Goal: Information Seeking & Learning: Learn about a topic

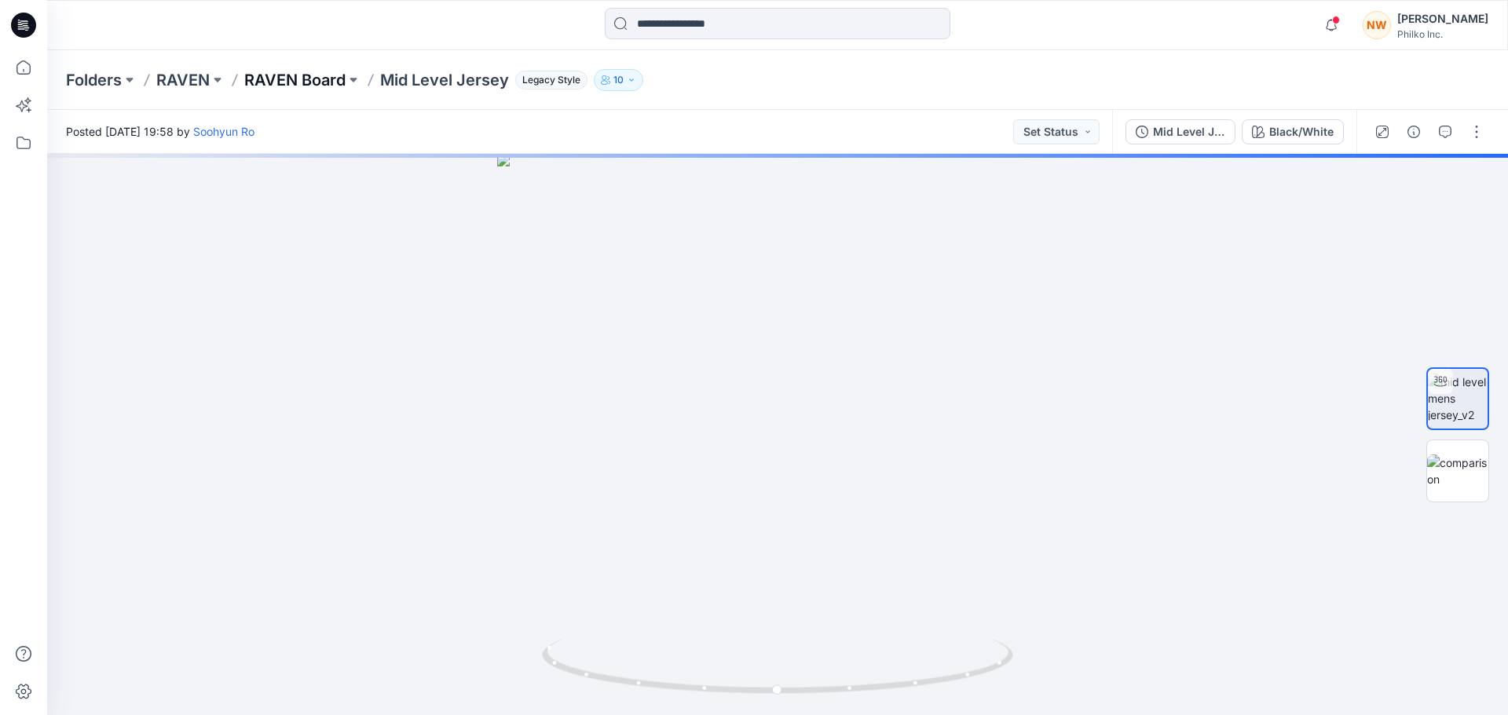
click at [293, 81] on p "RAVEN Board" at bounding box center [294, 80] width 101 height 22
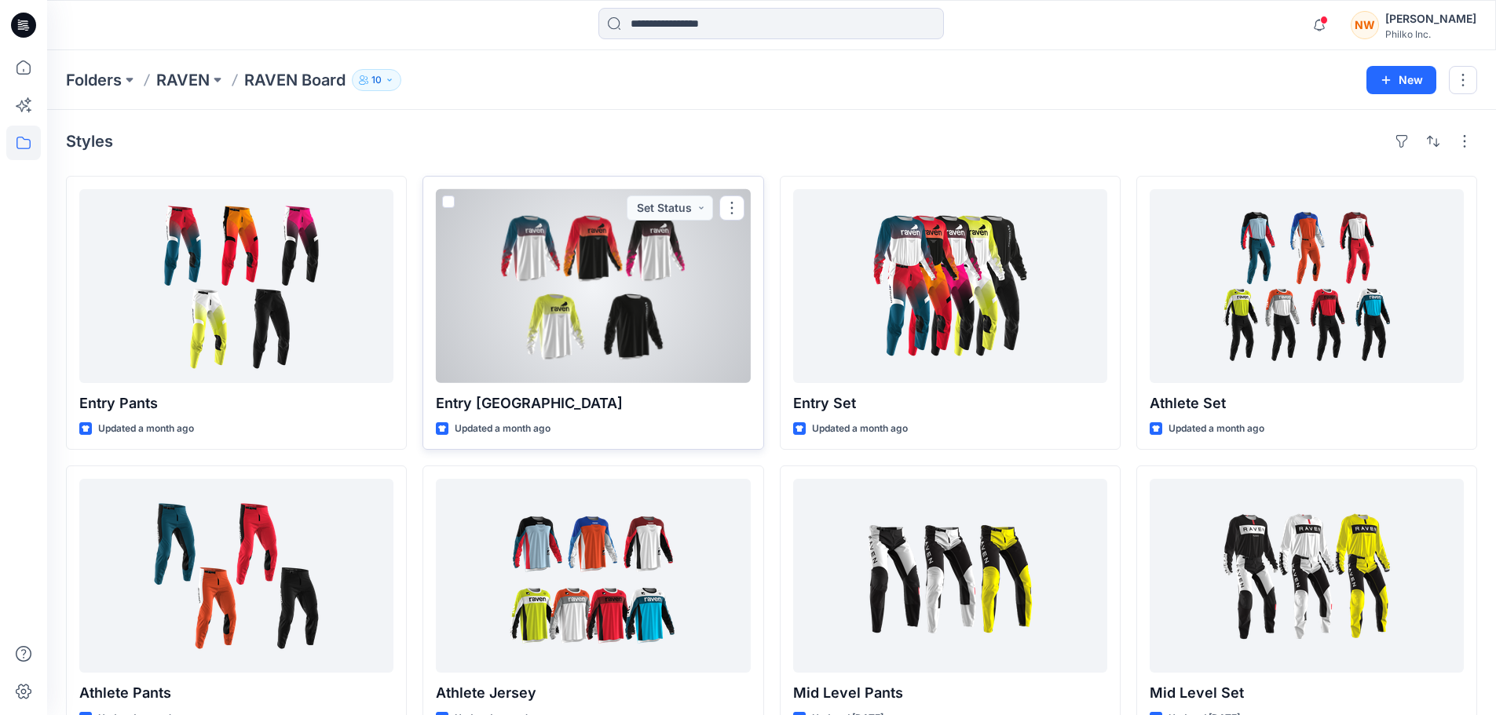
click at [545, 320] on div at bounding box center [593, 286] width 314 height 194
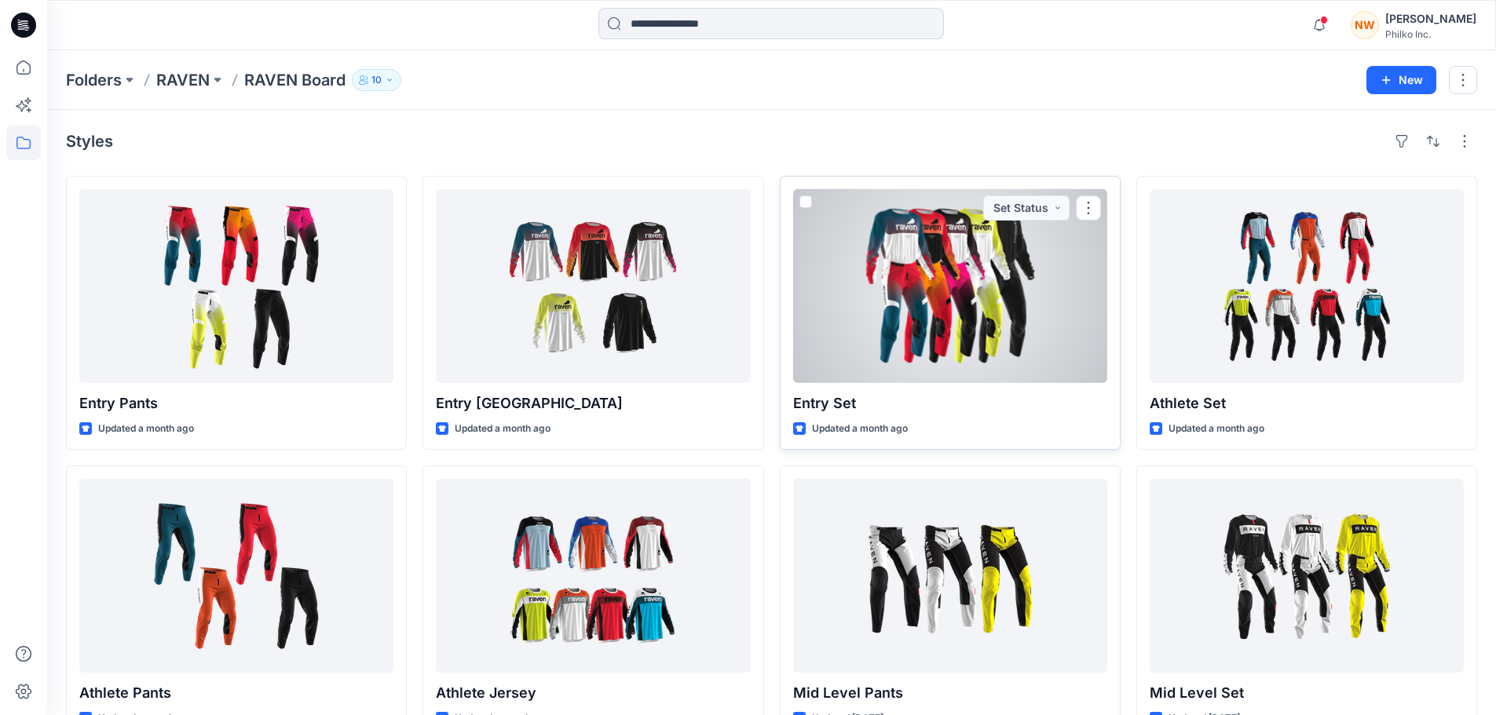
click at [1012, 290] on div at bounding box center [950, 286] width 314 height 194
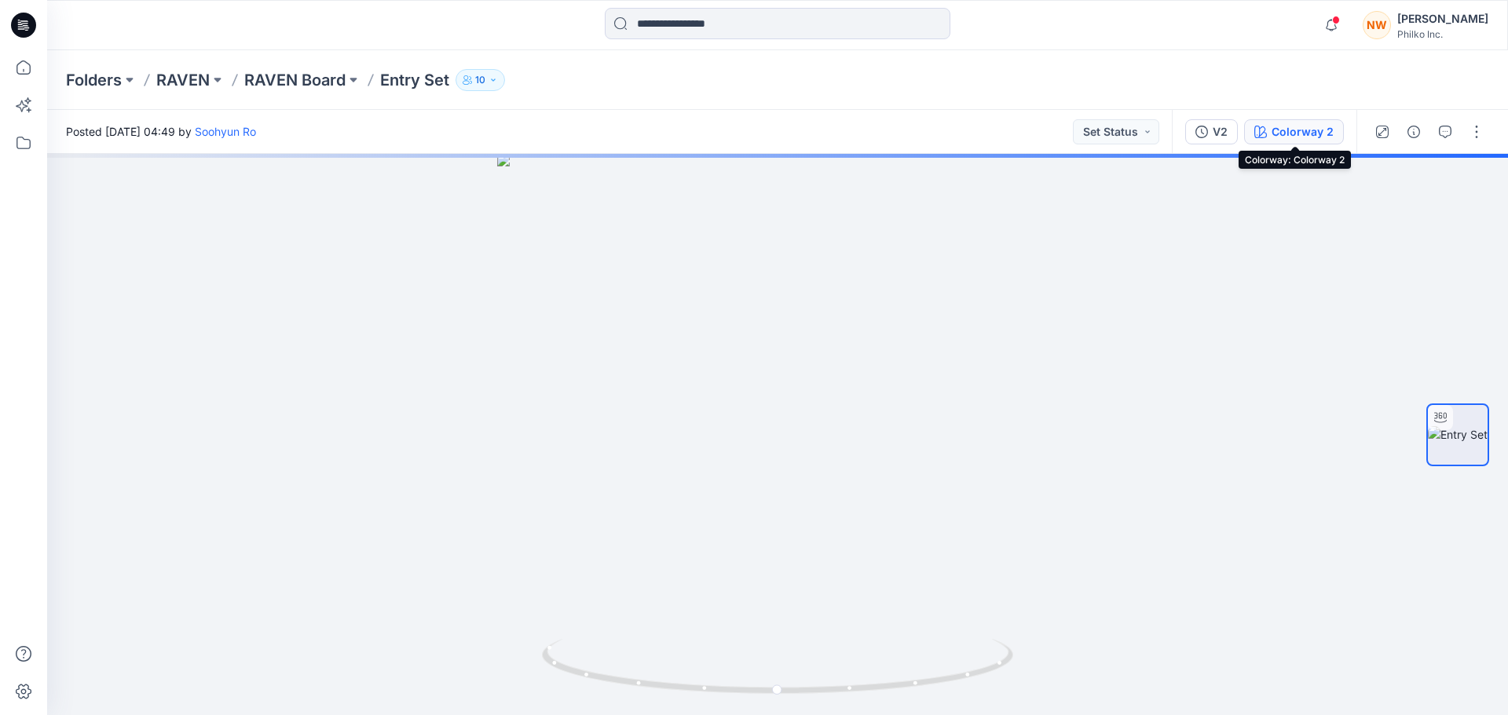
click at [1312, 136] on div "Colorway 2" at bounding box center [1302, 131] width 62 height 17
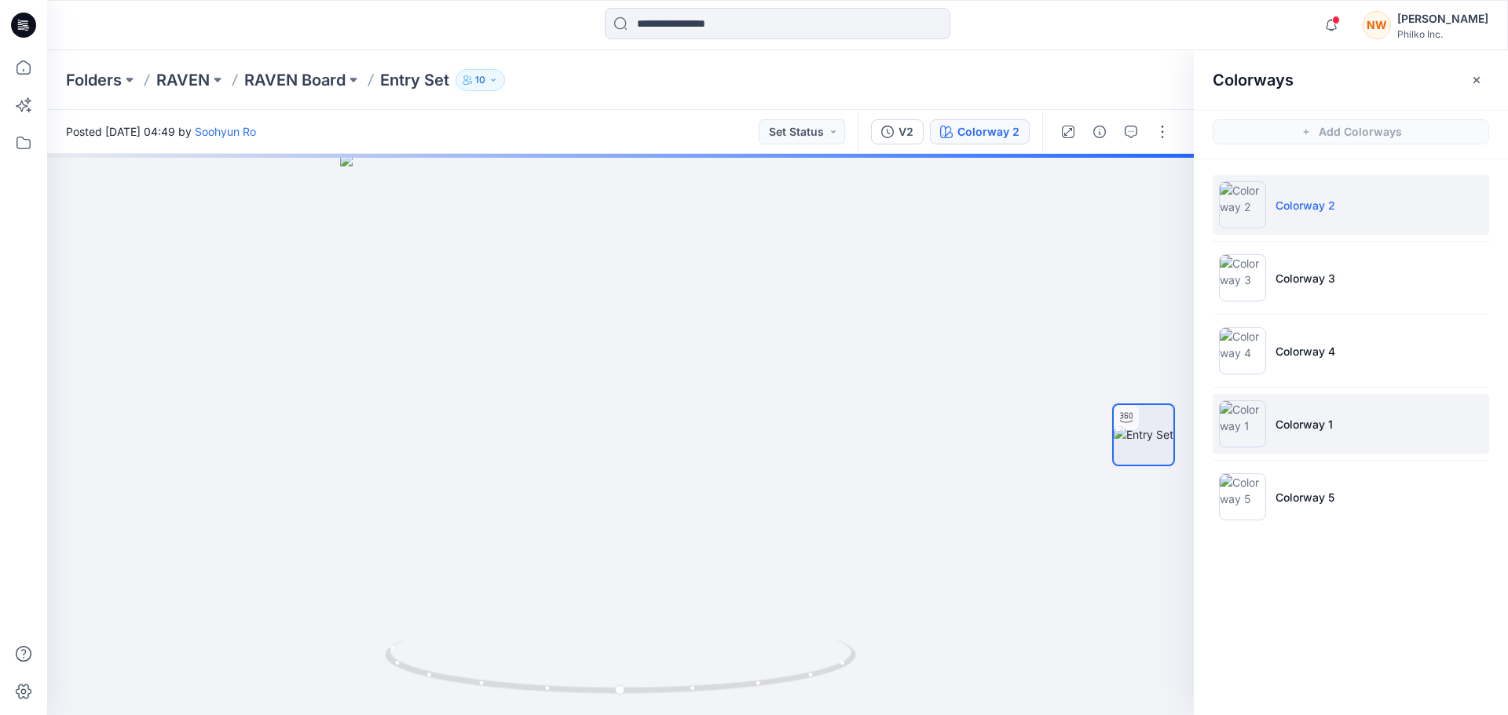
click at [1348, 420] on li "Colorway 1" at bounding box center [1351, 424] width 276 height 60
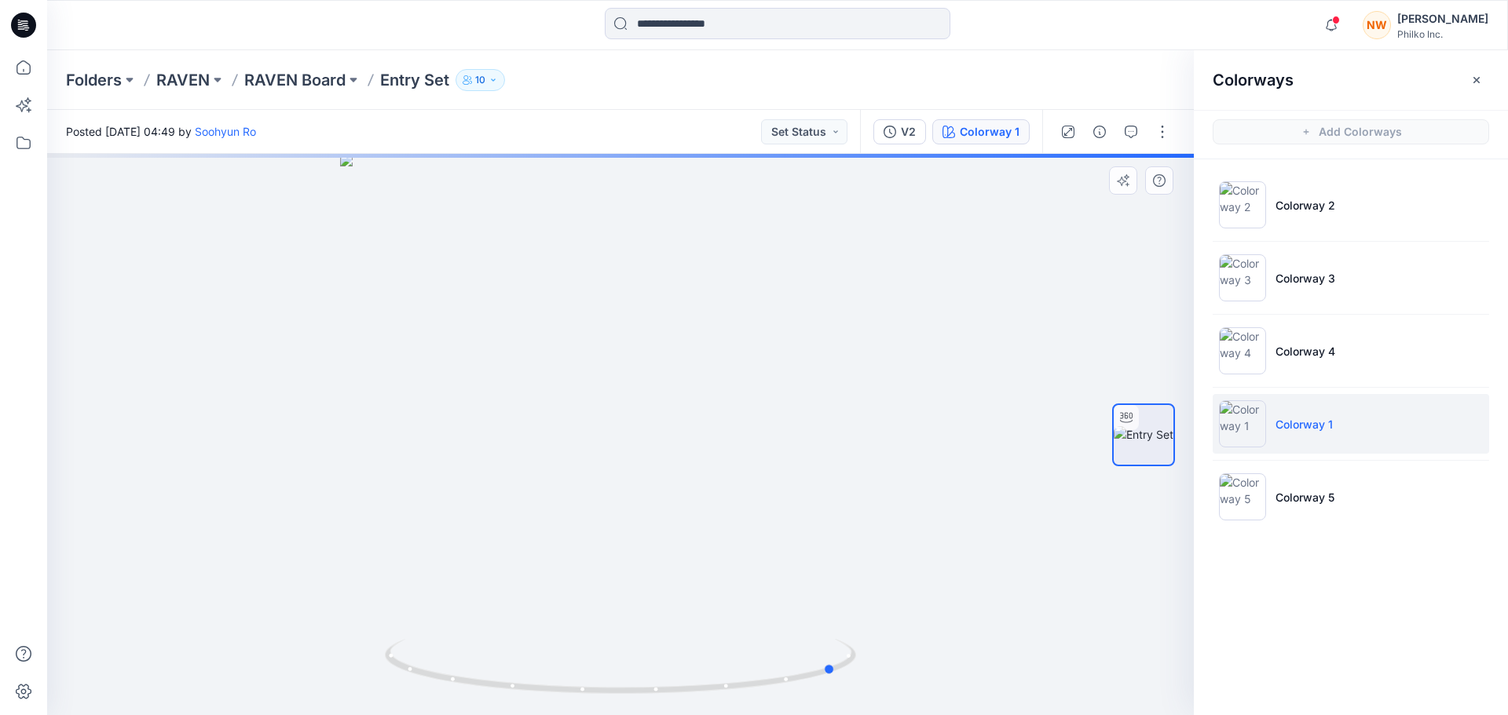
drag, startPoint x: 577, startPoint y: 643, endPoint x: 794, endPoint y: 606, distance: 220.0
click at [794, 606] on div at bounding box center [620, 435] width 1147 height 562
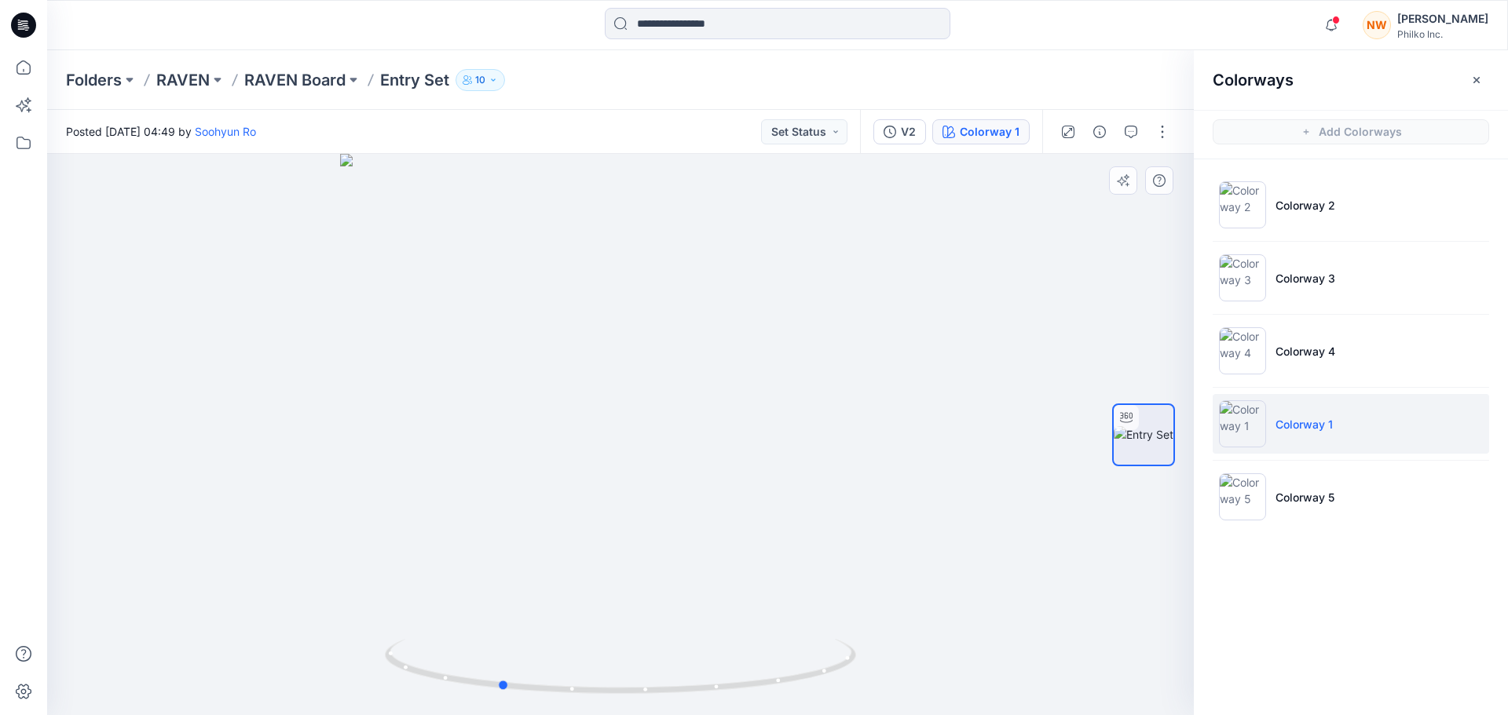
drag, startPoint x: 794, startPoint y: 606, endPoint x: 928, endPoint y: 580, distance: 135.9
click at [928, 580] on div at bounding box center [620, 435] width 1147 height 562
drag, startPoint x: 602, startPoint y: 495, endPoint x: 791, endPoint y: 492, distance: 188.5
click at [791, 492] on div at bounding box center [620, 435] width 1147 height 562
drag, startPoint x: 569, startPoint y: 418, endPoint x: 587, endPoint y: 418, distance: 18.1
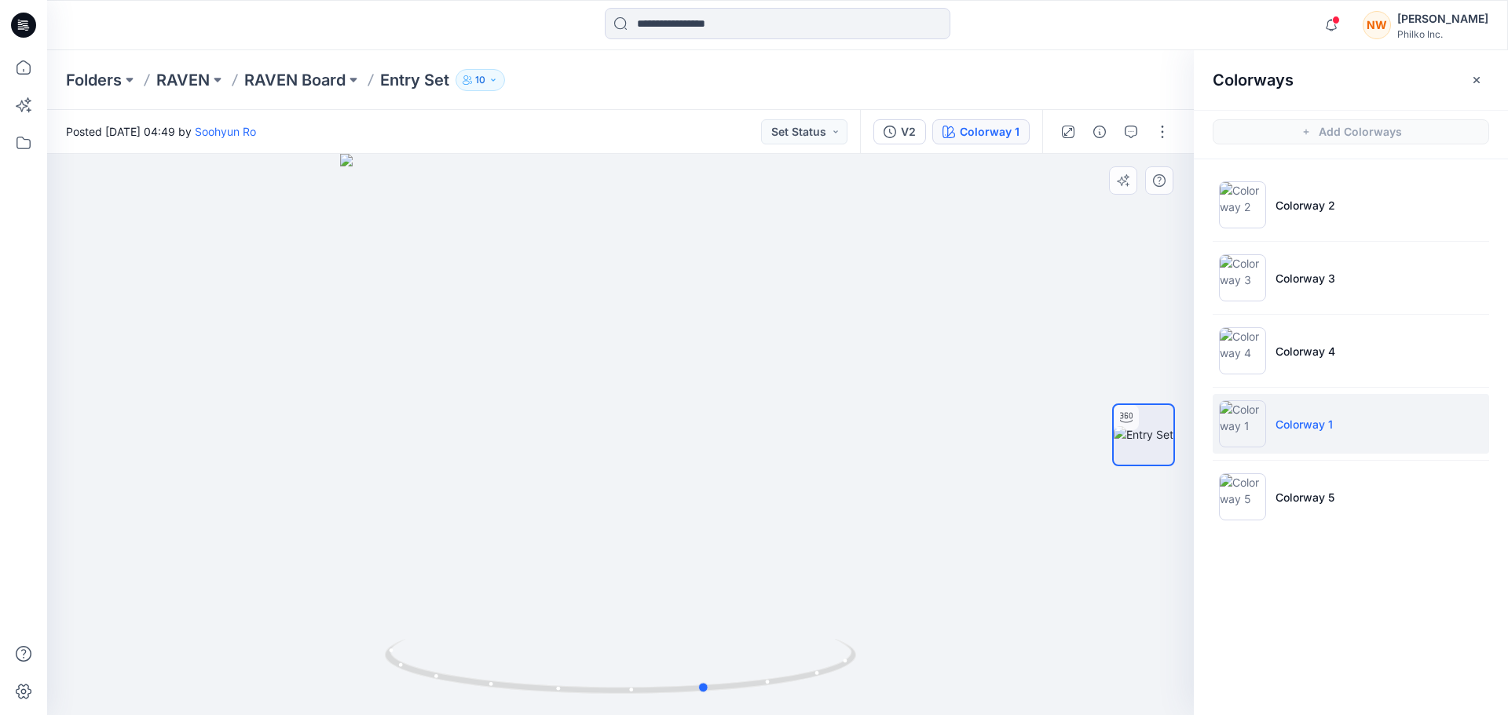
click at [587, 418] on div at bounding box center [620, 435] width 1147 height 562
drag, startPoint x: 756, startPoint y: 474, endPoint x: 715, endPoint y: 474, distance: 41.6
click at [715, 474] on div at bounding box center [620, 435] width 1147 height 562
click at [1334, 339] on li "Colorway 4" at bounding box center [1351, 351] width 276 height 60
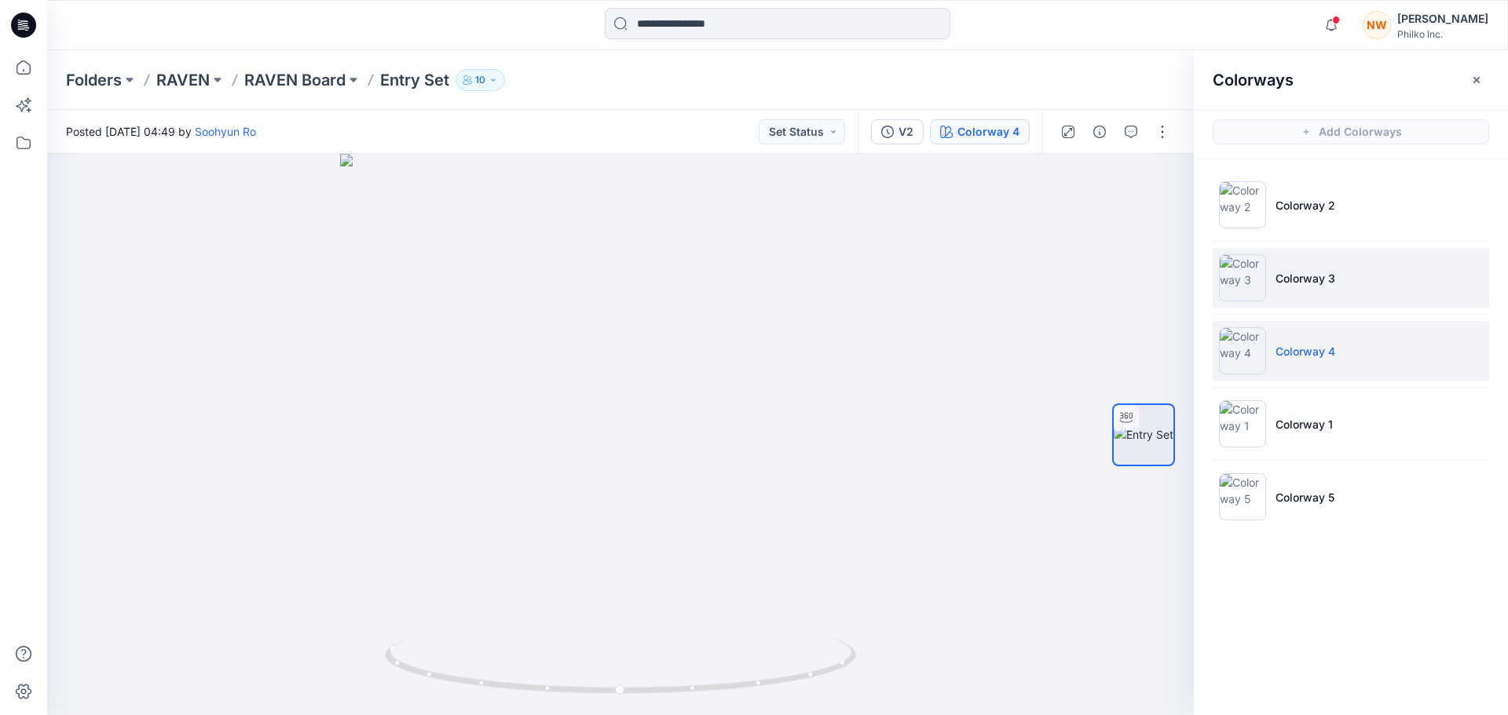
click at [1396, 275] on li "Colorway 3" at bounding box center [1351, 278] width 276 height 60
drag, startPoint x: 660, startPoint y: 520, endPoint x: 1125, endPoint y: 516, distance: 464.9
click at [1125, 516] on div "Colorway 3 Loading... Material Properties Loading..." at bounding box center [620, 435] width 1147 height 562
click at [1473, 84] on icon "button" at bounding box center [1476, 80] width 13 height 13
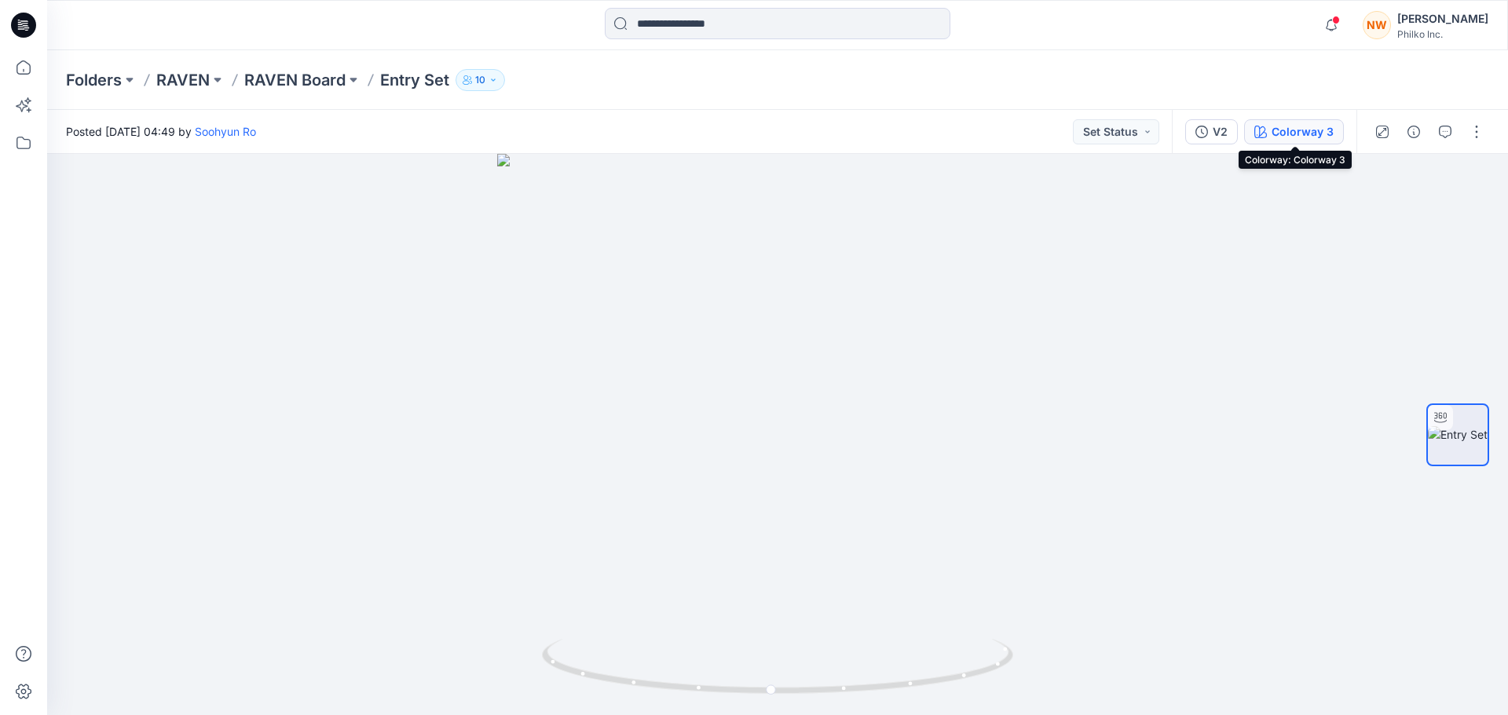
click at [1308, 125] on div "Colorway 3" at bounding box center [1302, 131] width 62 height 17
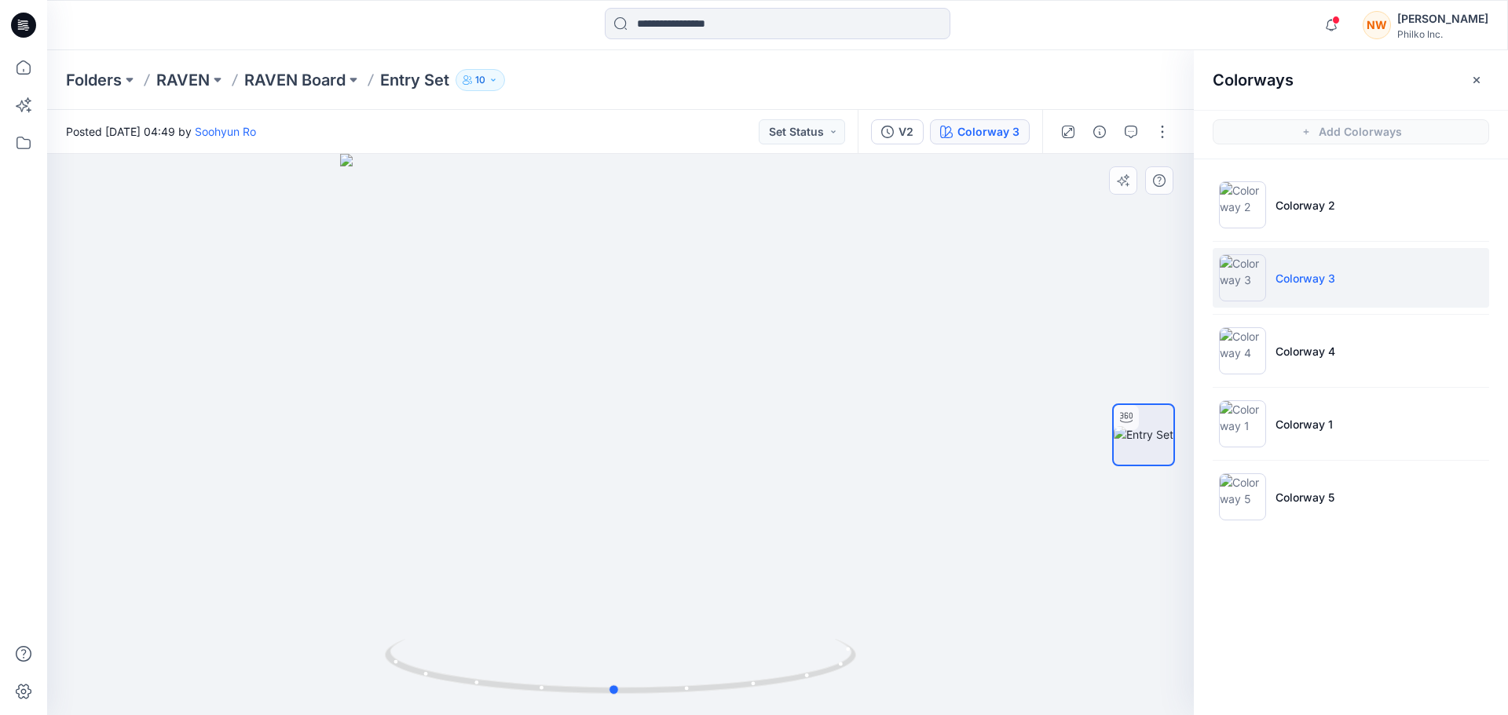
click at [671, 477] on div at bounding box center [620, 435] width 1147 height 562
click at [897, 130] on button "V2" at bounding box center [897, 131] width 53 height 25
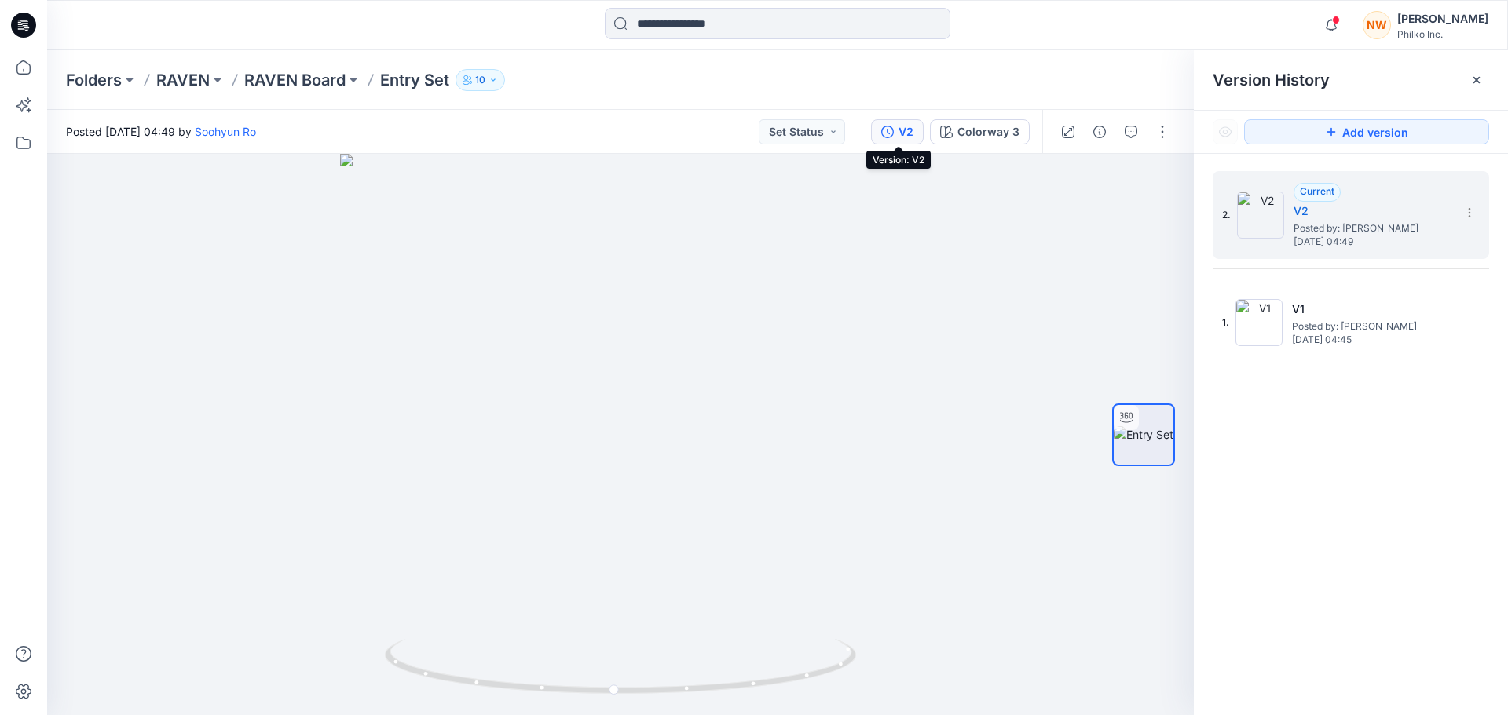
click at [892, 138] on button "V2" at bounding box center [897, 131] width 53 height 25
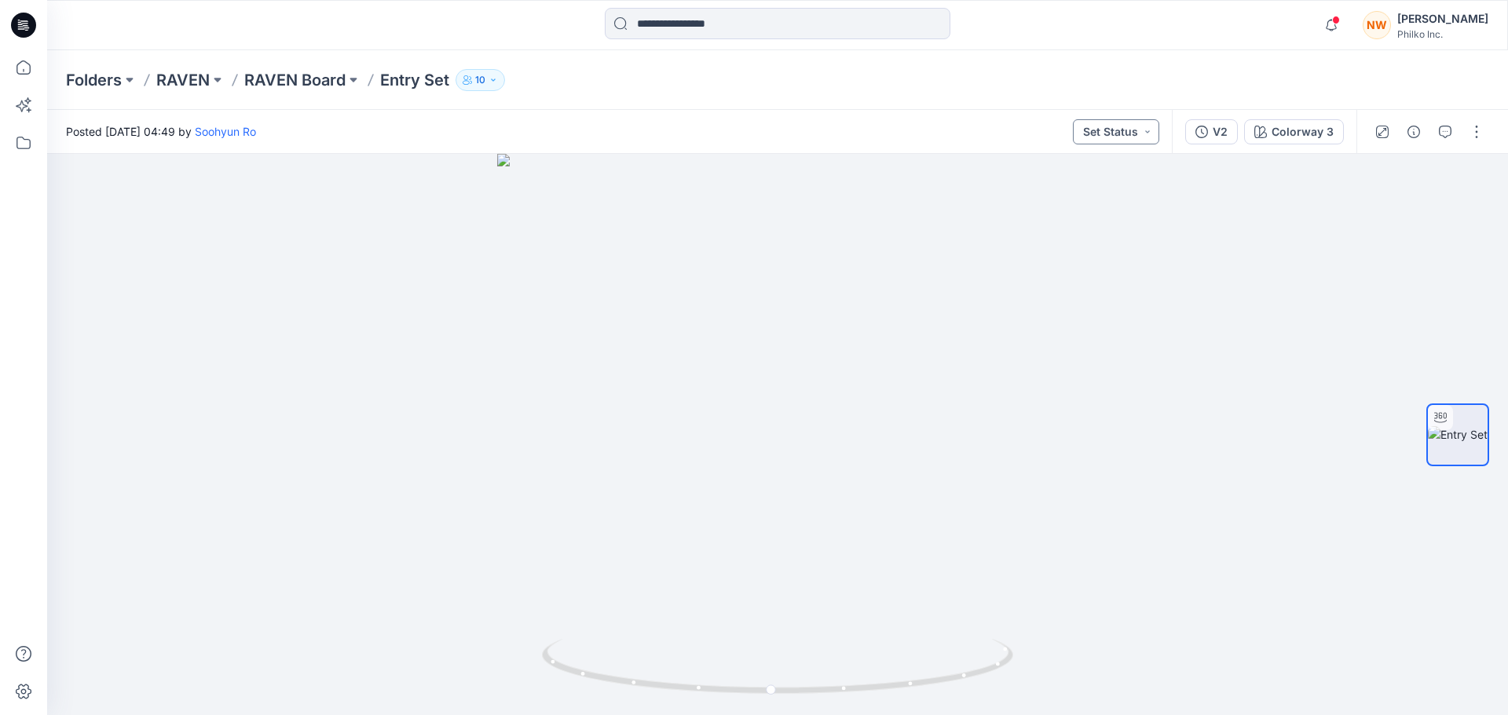
click at [1140, 132] on button "Set Status" at bounding box center [1116, 131] width 86 height 25
click at [1334, 306] on div at bounding box center [777, 435] width 1461 height 562
